Goal: Book appointment/travel/reservation

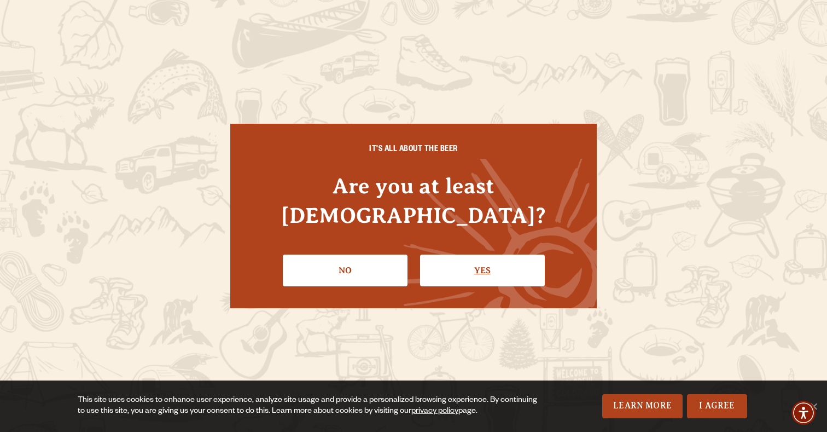
click at [508, 254] on link "Yes" at bounding box center [482, 270] width 125 height 32
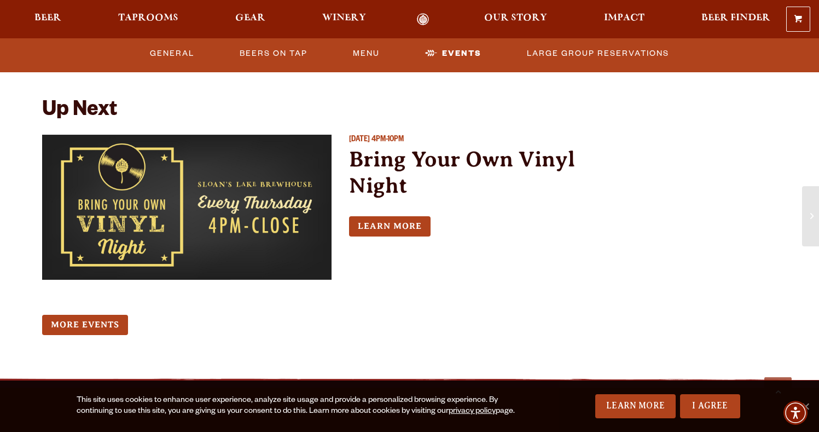
scroll to position [977, 0]
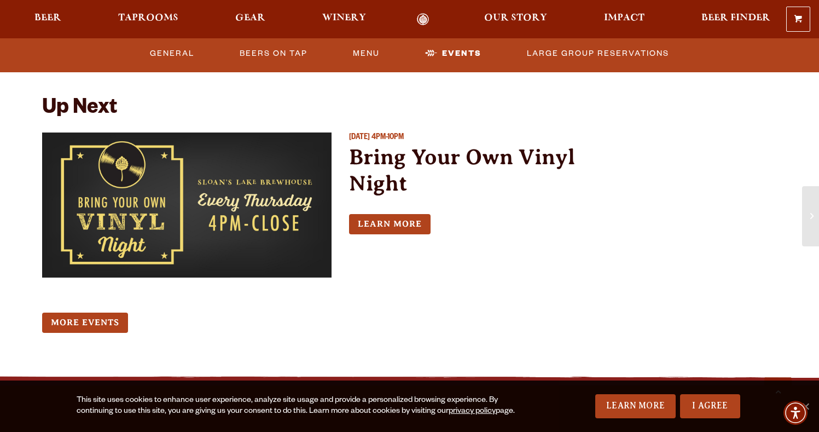
click at [148, 229] on img "View event details" at bounding box center [187, 204] width 290 height 145
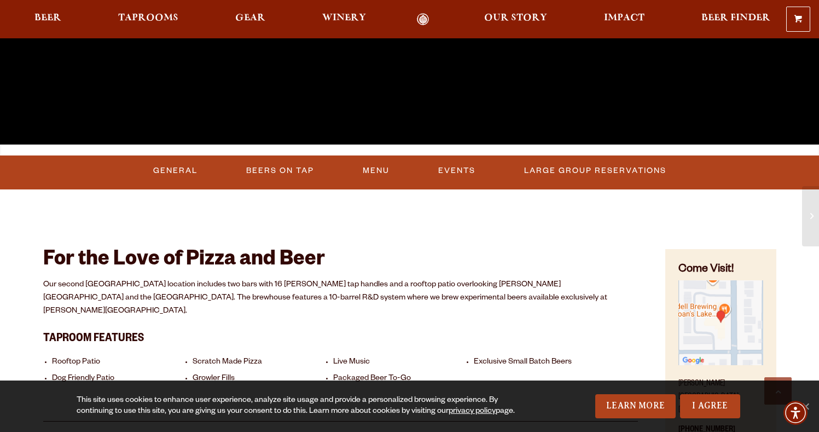
scroll to position [316, 0]
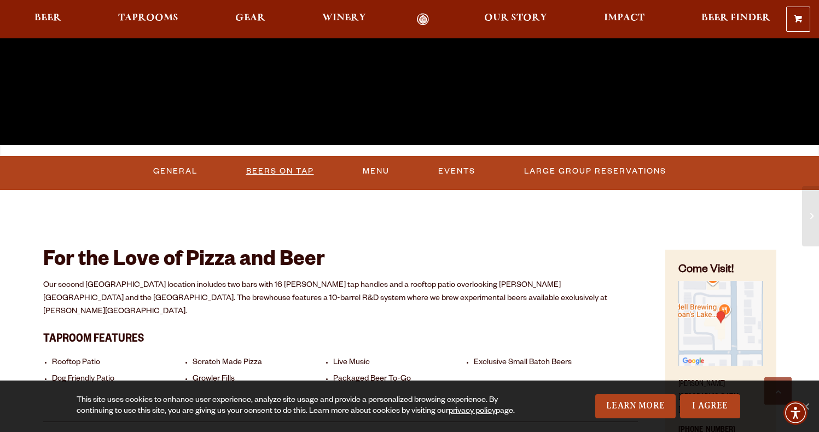
click at [282, 171] on link "Beers On Tap" at bounding box center [280, 171] width 77 height 25
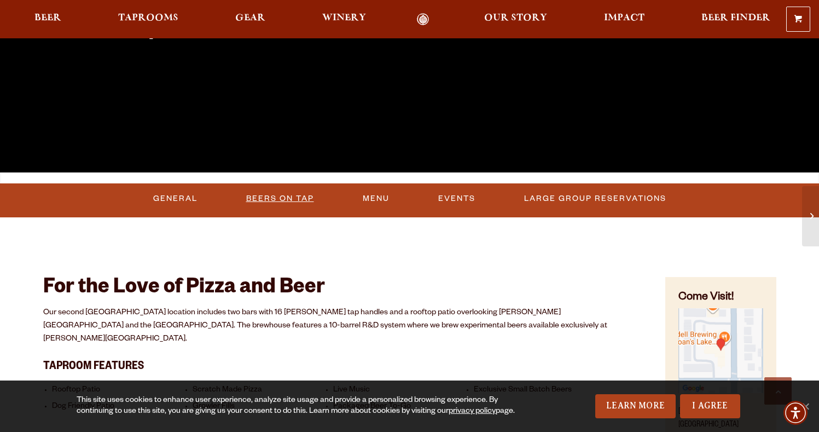
scroll to position [279, 0]
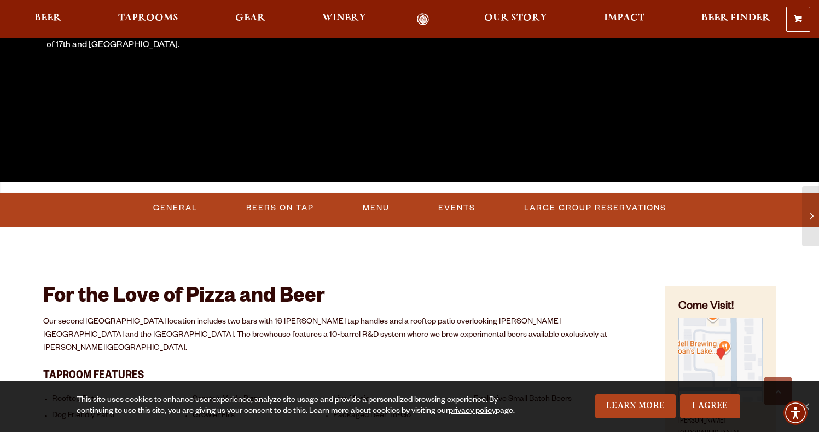
click at [285, 206] on link "Beers On Tap" at bounding box center [280, 207] width 77 height 25
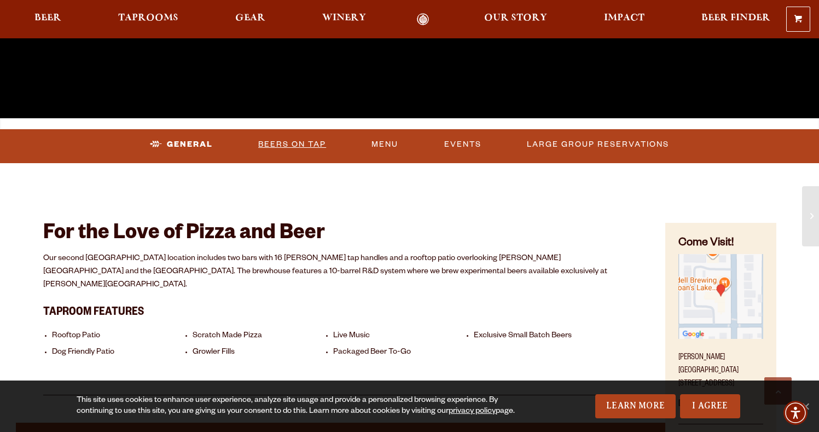
scroll to position [0, 0]
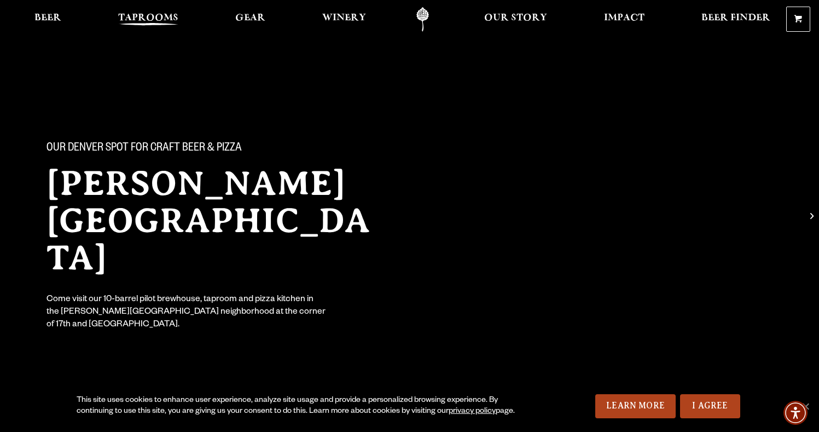
click at [155, 14] on span "Taprooms" at bounding box center [148, 18] width 60 height 9
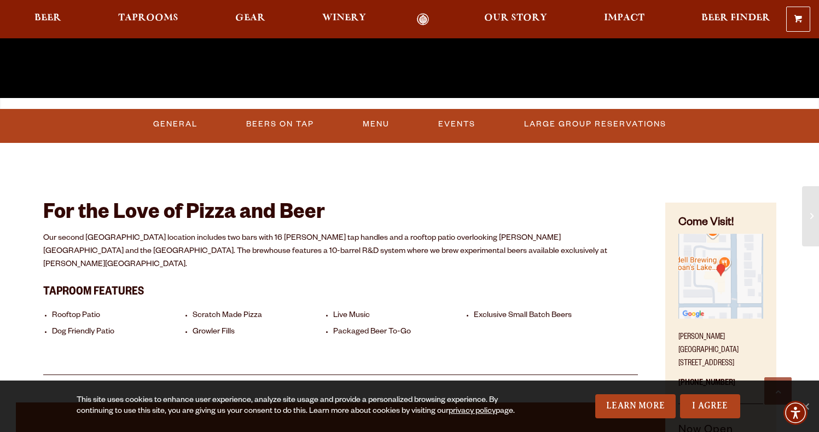
scroll to position [364, 0]
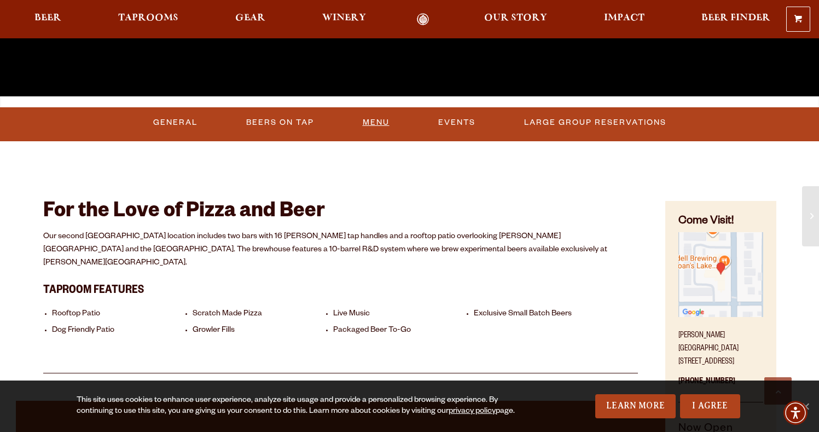
click at [379, 119] on link "Menu" at bounding box center [376, 122] width 36 height 25
click at [473, 121] on link "Events" at bounding box center [463, 122] width 46 height 25
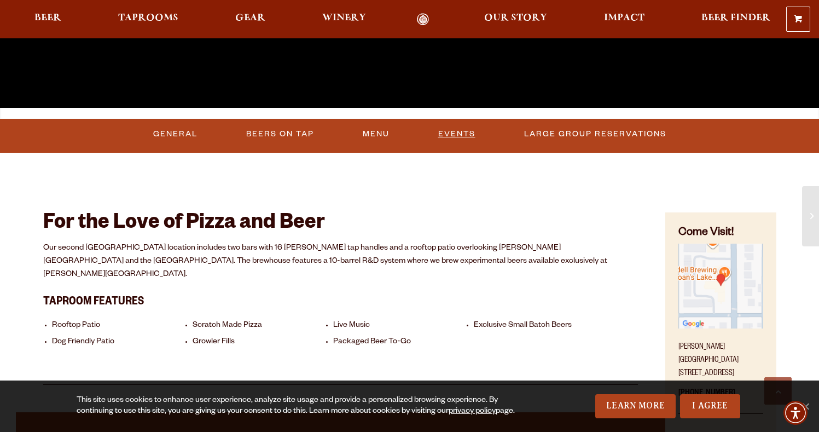
scroll to position [353, 0]
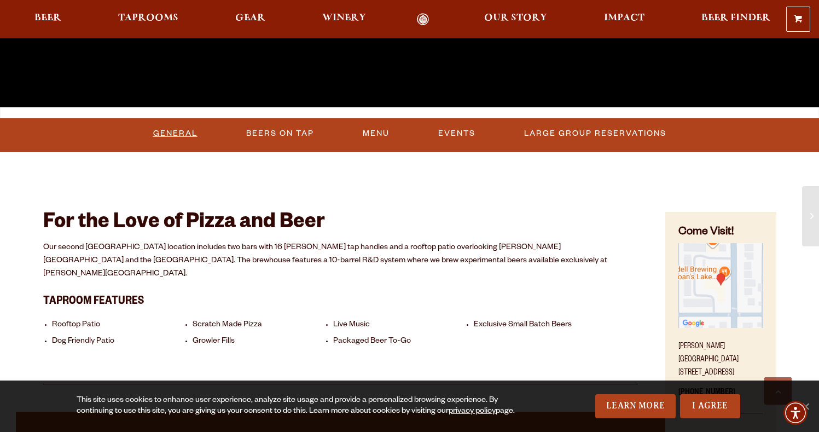
click at [177, 129] on link "General" at bounding box center [175, 133] width 53 height 25
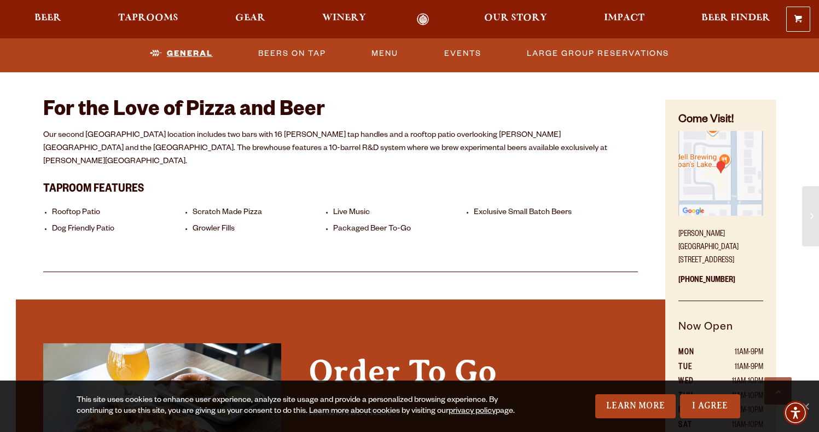
scroll to position [469, 0]
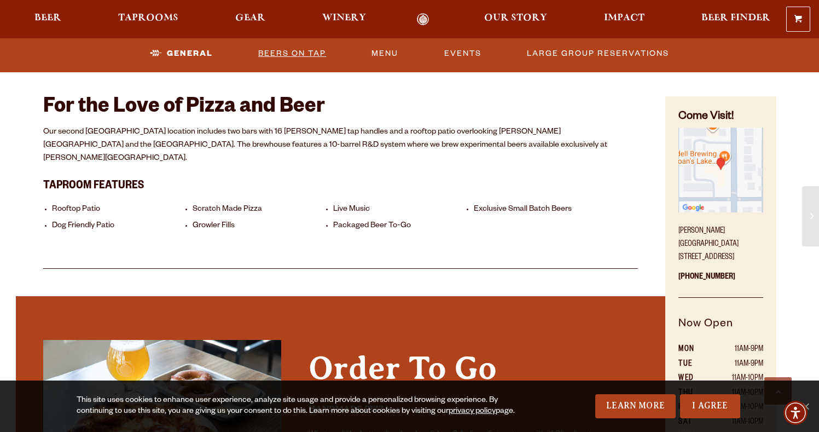
click at [292, 54] on link "Beers On Tap" at bounding box center [292, 53] width 77 height 25
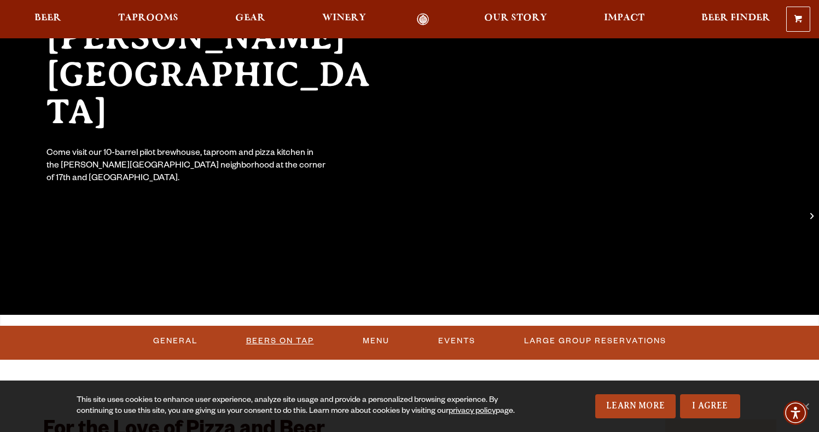
scroll to position [0, 0]
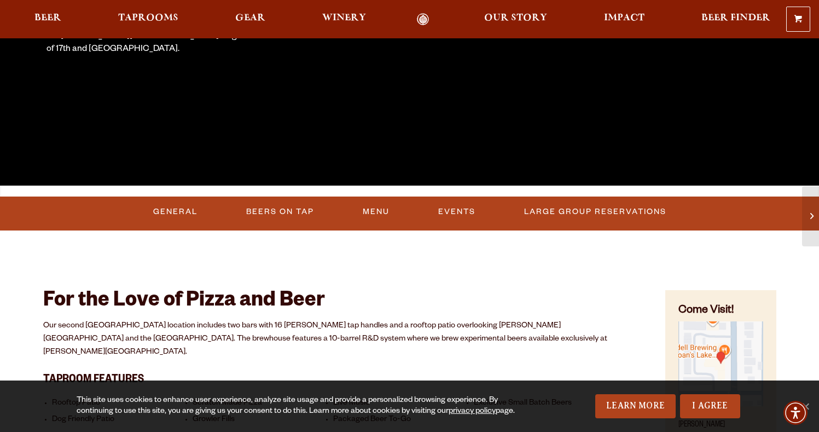
scroll to position [279, 0]
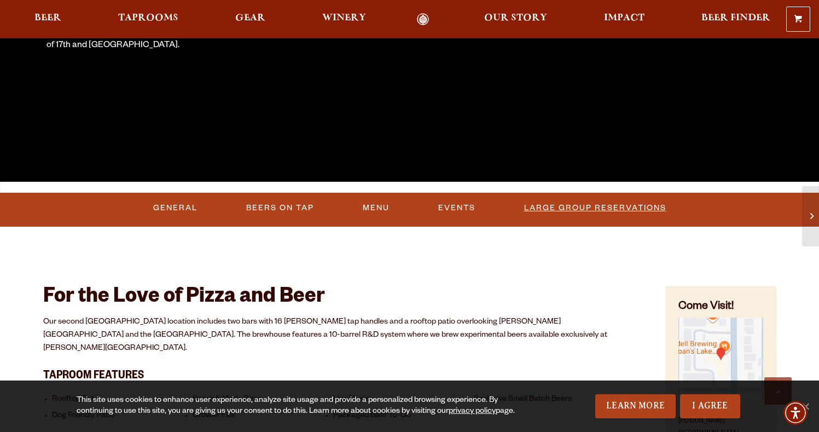
click at [618, 203] on link "Large Group Reservations" at bounding box center [595, 207] width 151 height 25
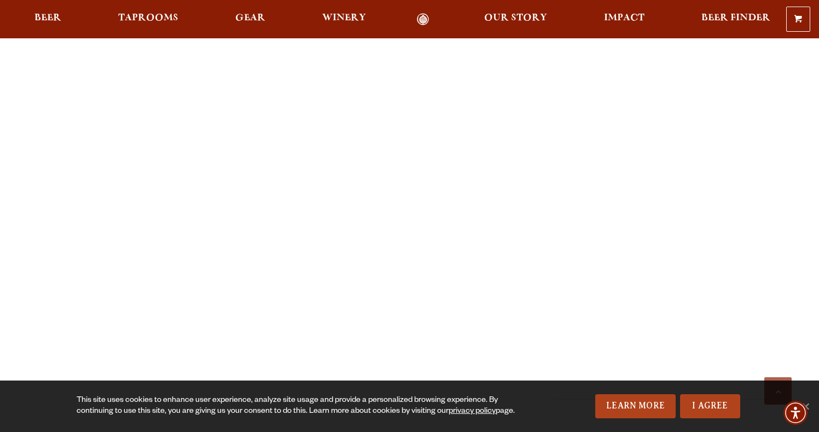
scroll to position [1484, 0]
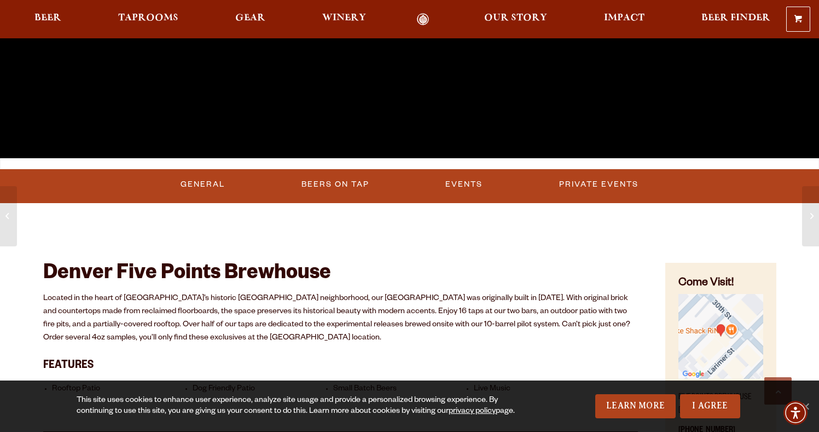
scroll to position [305, 0]
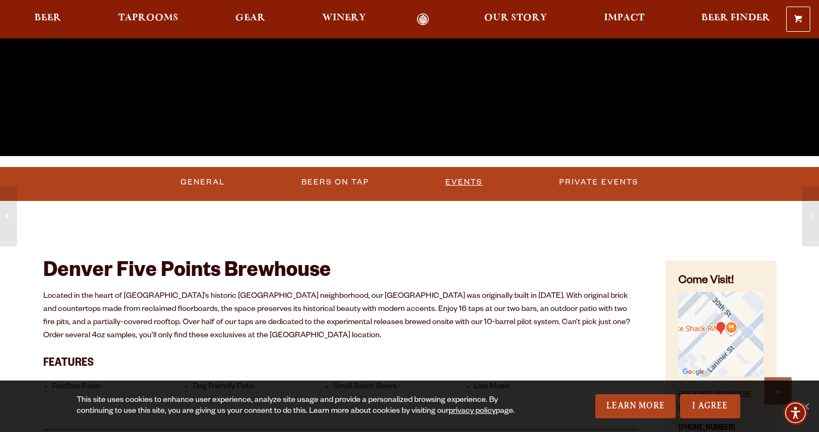
click at [463, 181] on link "Events" at bounding box center [464, 182] width 46 height 25
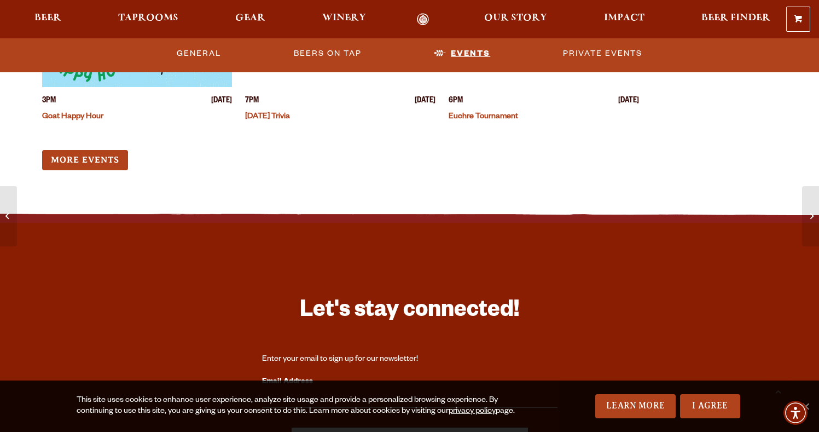
scroll to position [3249, 0]
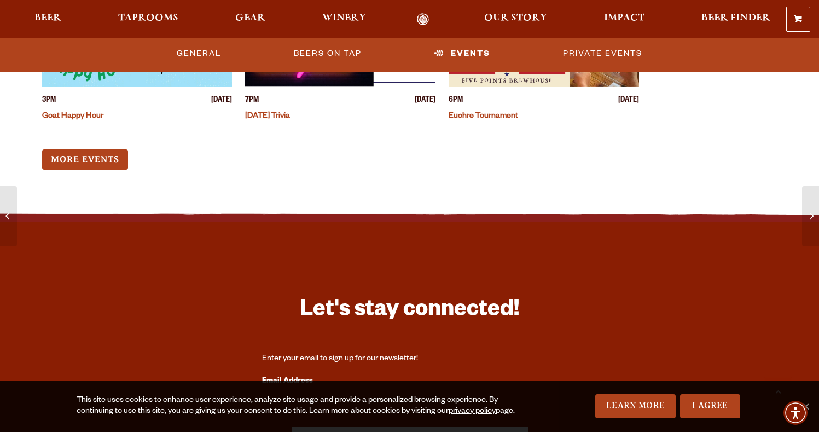
click at [67, 170] on link "More Events" at bounding box center [85, 159] width 86 height 20
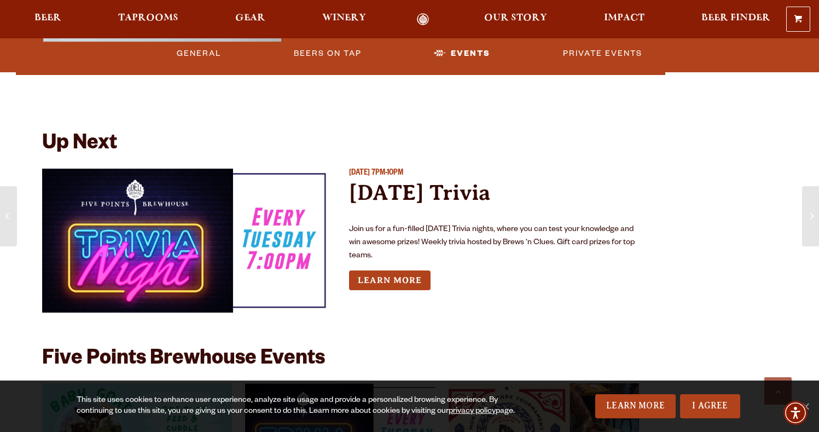
scroll to position [2835, 0]
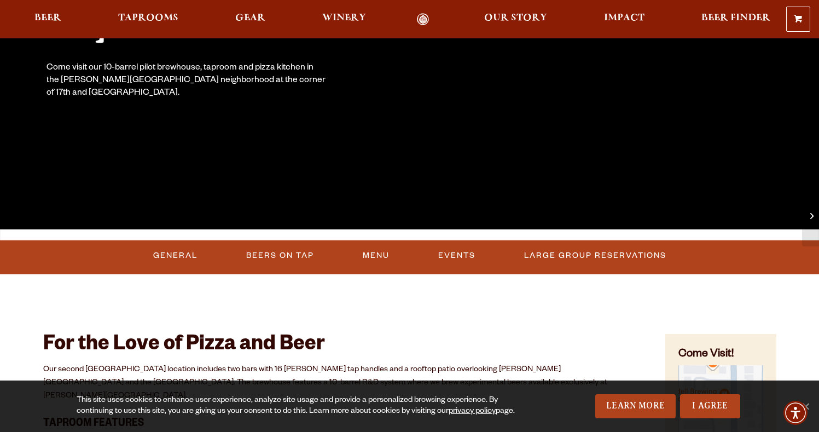
scroll to position [233, 0]
